Goal: Information Seeking & Learning: Learn about a topic

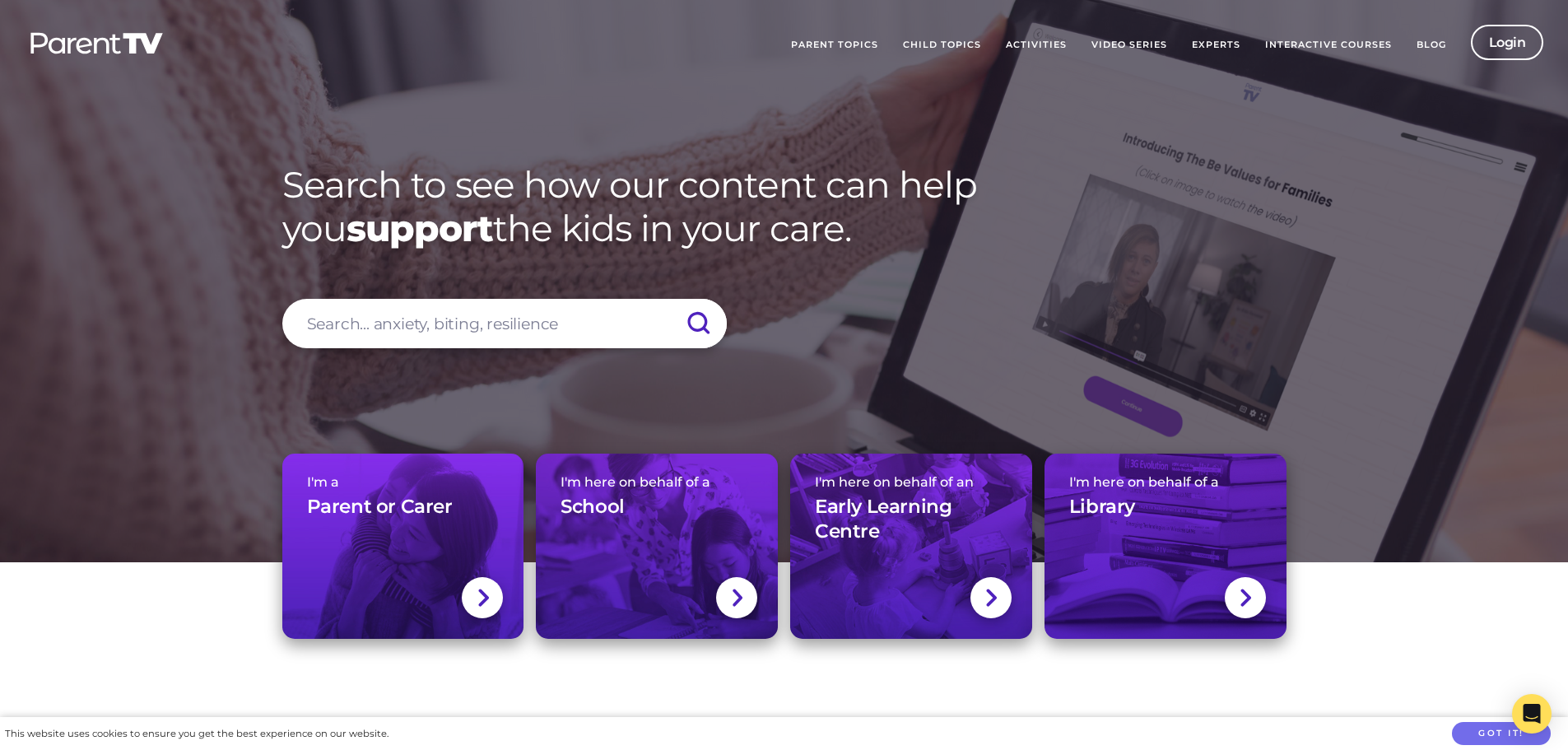
click at [1039, 48] on link "Video Series" at bounding box center [1129, 45] width 100 height 42
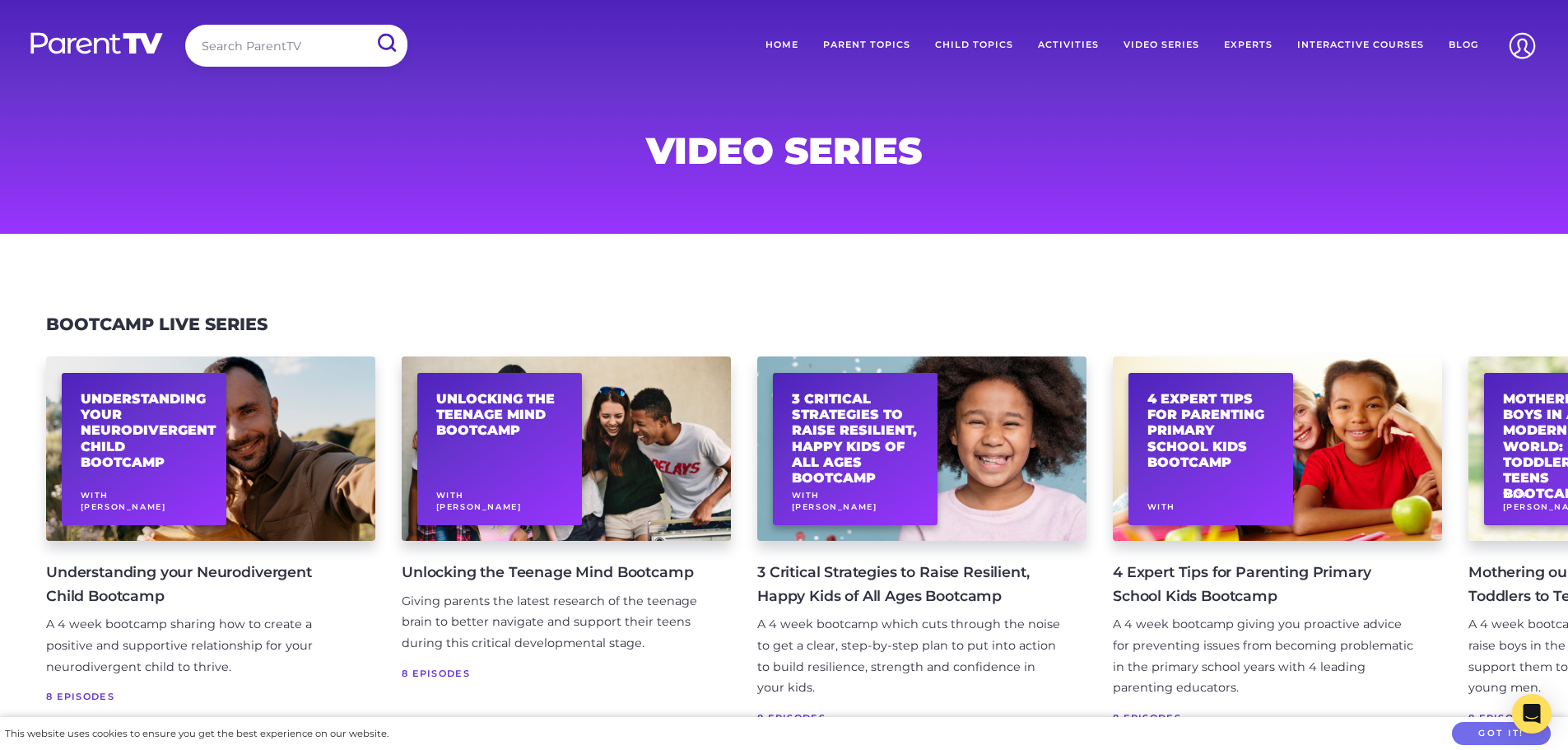
click at [310, 46] on input "search" at bounding box center [297, 45] width 222 height 42
type input "seen the film"
click at [364, 24] on input "submit" at bounding box center [385, 43] width 43 height 37
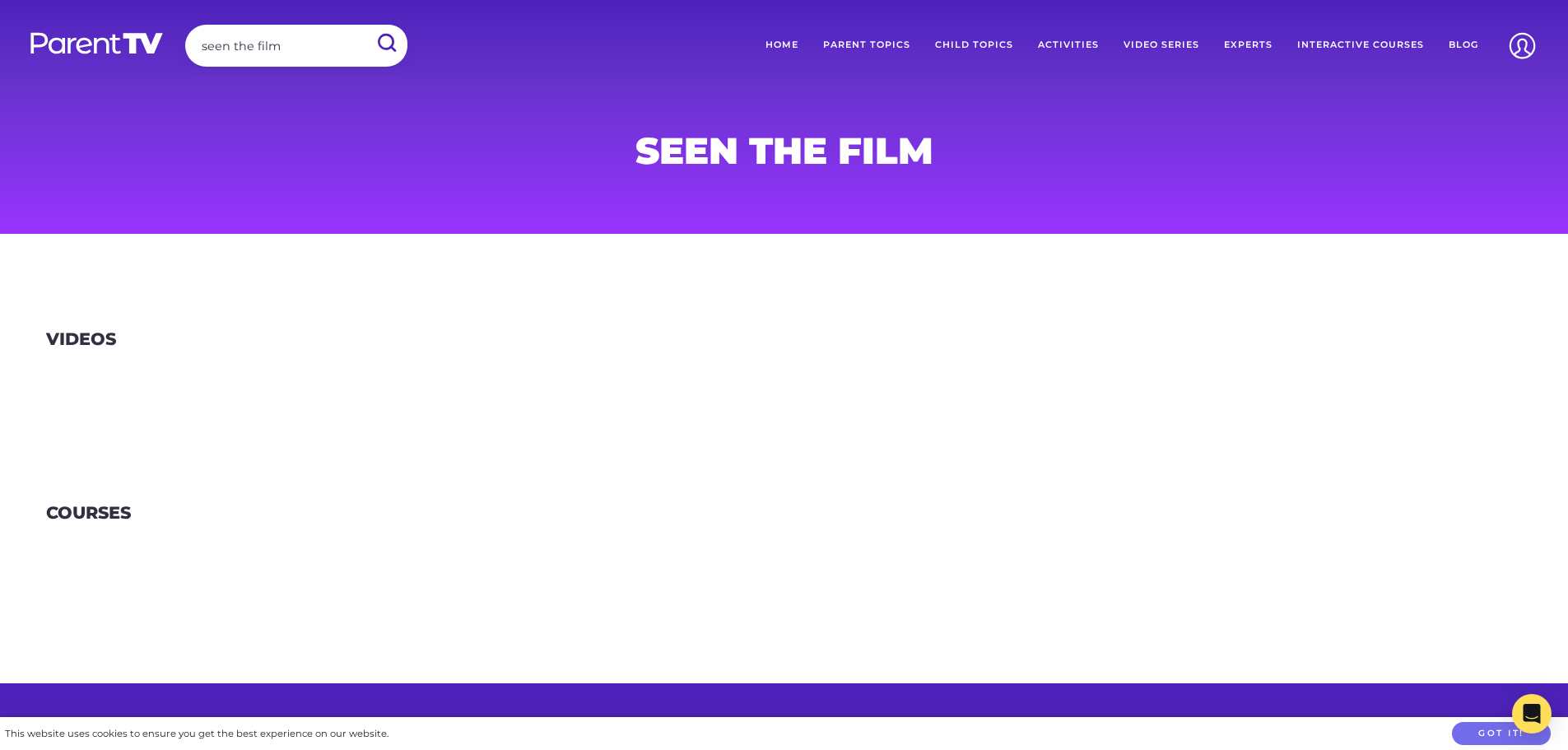
click at [97, 30] on link at bounding box center [96, 43] width 144 height 37
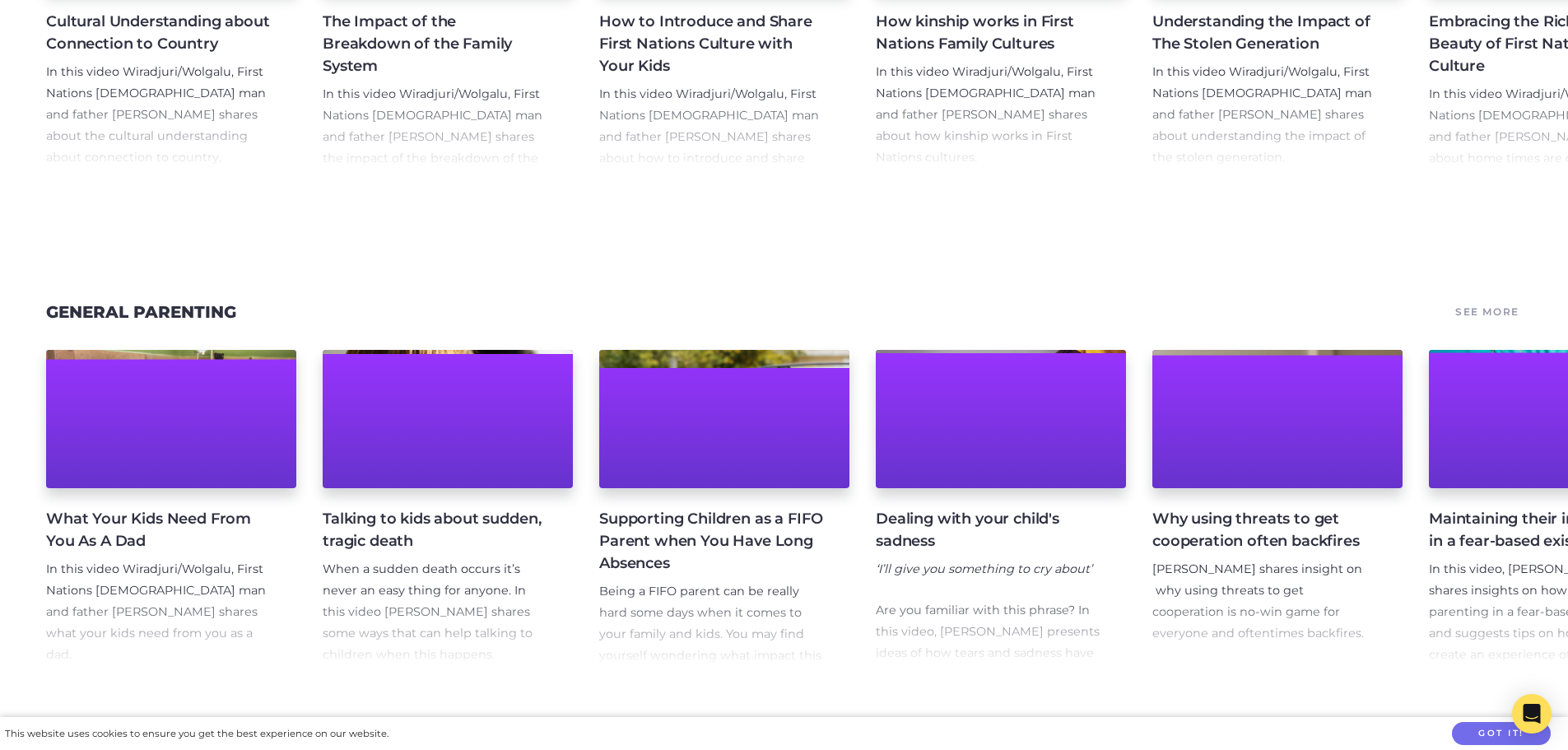
scroll to position [2306, 0]
